Goal: Information Seeking & Learning: Check status

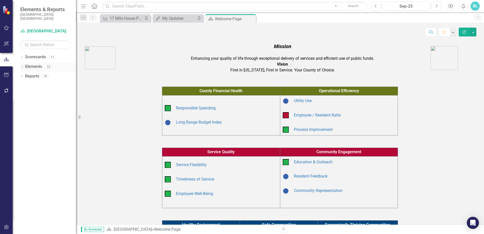
click at [23, 66] on icon "Dropdown" at bounding box center [22, 67] width 4 height 3
click at [23, 56] on icon "Dropdown" at bounding box center [22, 57] width 4 height 3
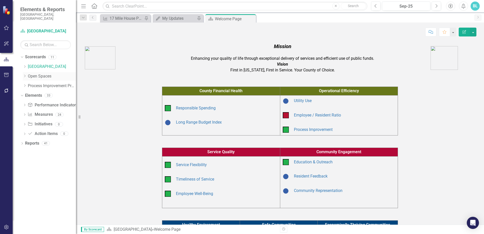
click at [26, 74] on icon "Dropdown" at bounding box center [25, 75] width 4 height 3
click at [39, 83] on link "Open Space (Operations)" at bounding box center [54, 86] width 43 height 6
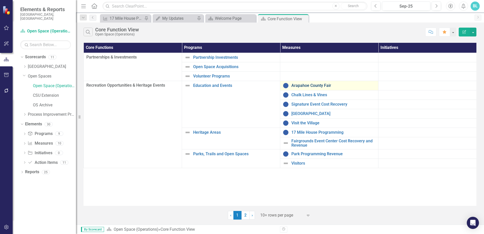
click at [317, 86] on link "Arapahoe County Fair" at bounding box center [333, 85] width 84 height 5
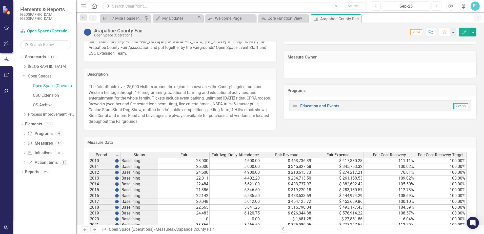
scroll to position [270, 0]
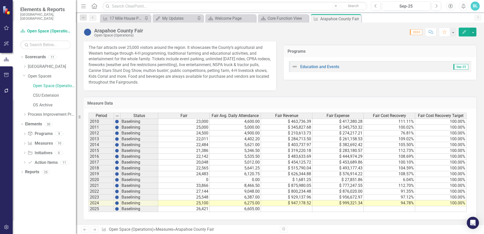
drag, startPoint x: 391, startPoint y: 193, endPoint x: 383, endPoint y: 193, distance: 8.6
click at [391, 193] on td "91.35%" at bounding box center [388, 191] width 51 height 6
click at [407, 199] on td "97.12%" at bounding box center [388, 197] width 51 height 6
click at [407, 204] on td "94.78%" at bounding box center [388, 203] width 51 height 6
click at [395, 191] on td "91.35%" at bounding box center [388, 191] width 51 height 6
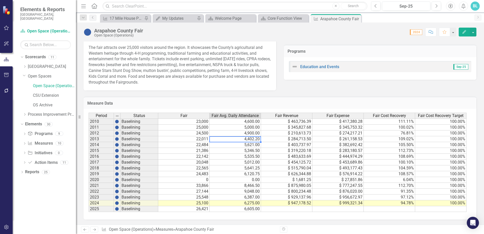
click at [225, 138] on td "4,402.20" at bounding box center [234, 139] width 51 height 6
click at [299, 120] on td "$ 463,736.39" at bounding box center [286, 121] width 51 height 6
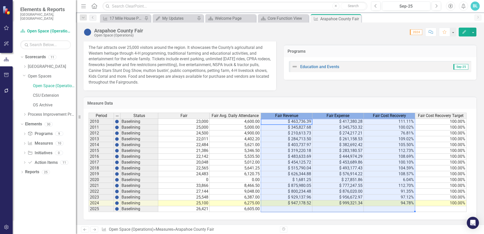
drag, startPoint x: 298, startPoint y: 116, endPoint x: 382, endPoint y: 116, distance: 84.5
click at [382, 116] on tr "Period Status Fair Fair Avg. Daily Attendance Fair Revenue Fair Expense Fair Co…" at bounding box center [278, 116] width 378 height 6
